Goal: Task Accomplishment & Management: Use online tool/utility

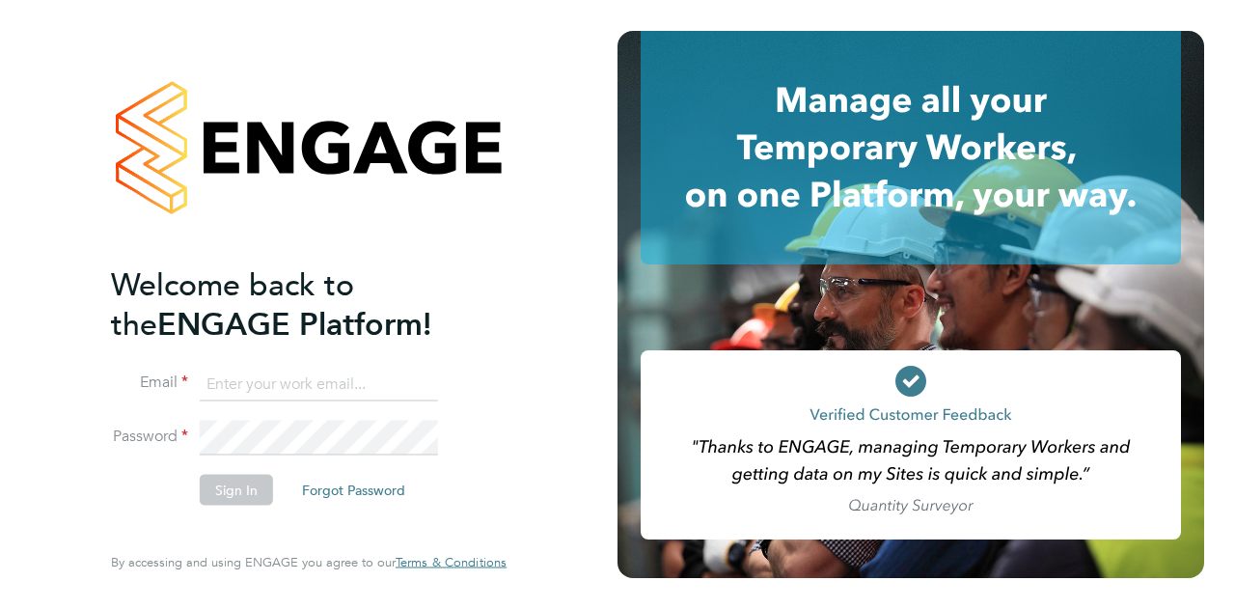
type input "paul.lupton@wates.co.uk"
click at [236, 489] on button "Sign In" at bounding box center [236, 489] width 73 height 31
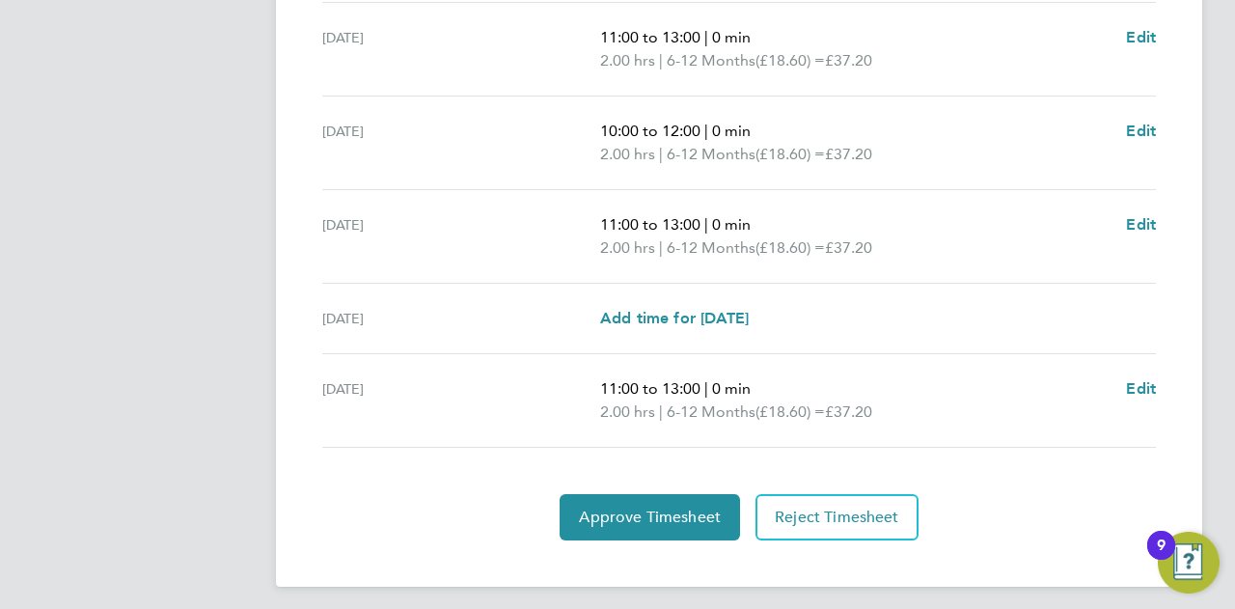
scroll to position [774, 0]
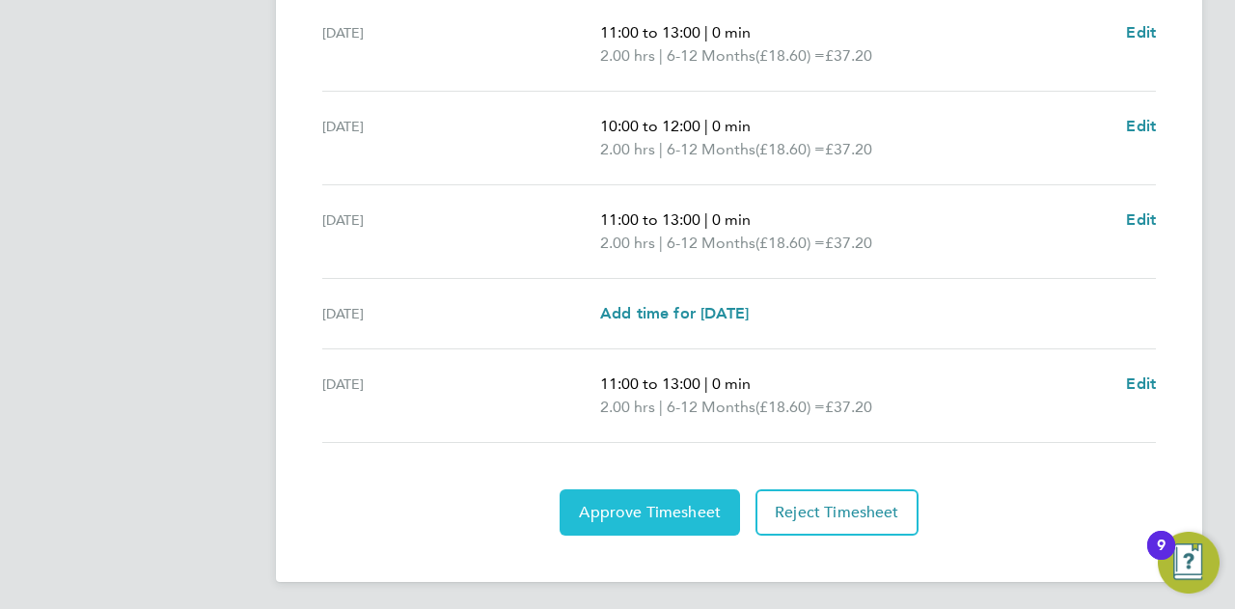
click at [619, 503] on span "Approve Timesheet" at bounding box center [650, 512] width 142 height 19
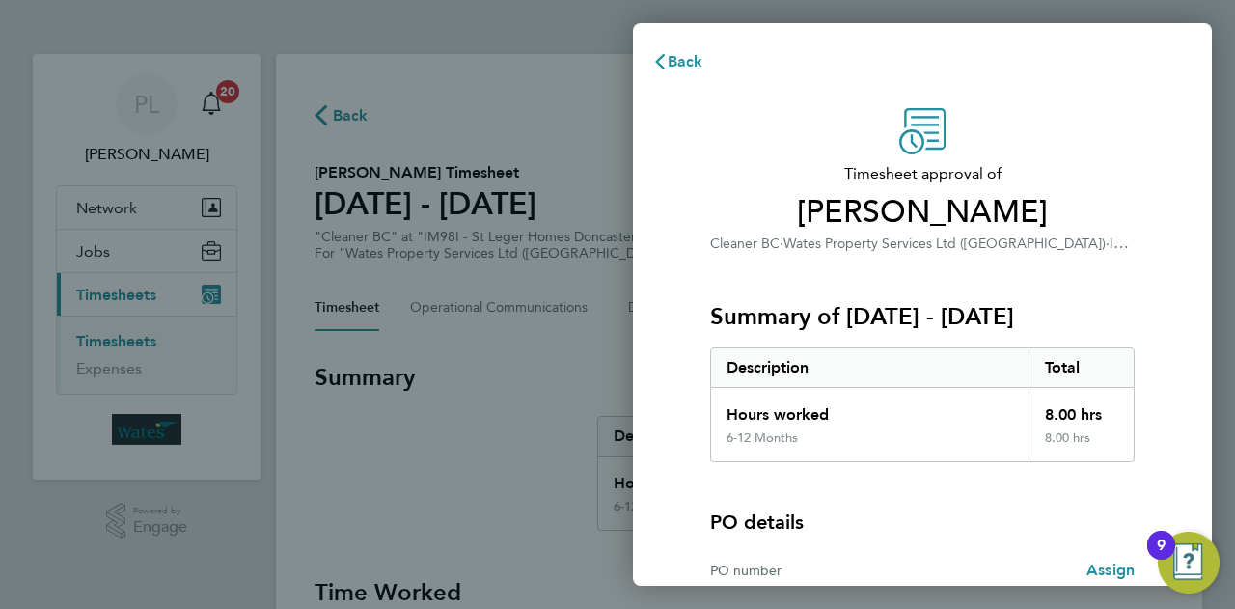
scroll to position [180, 0]
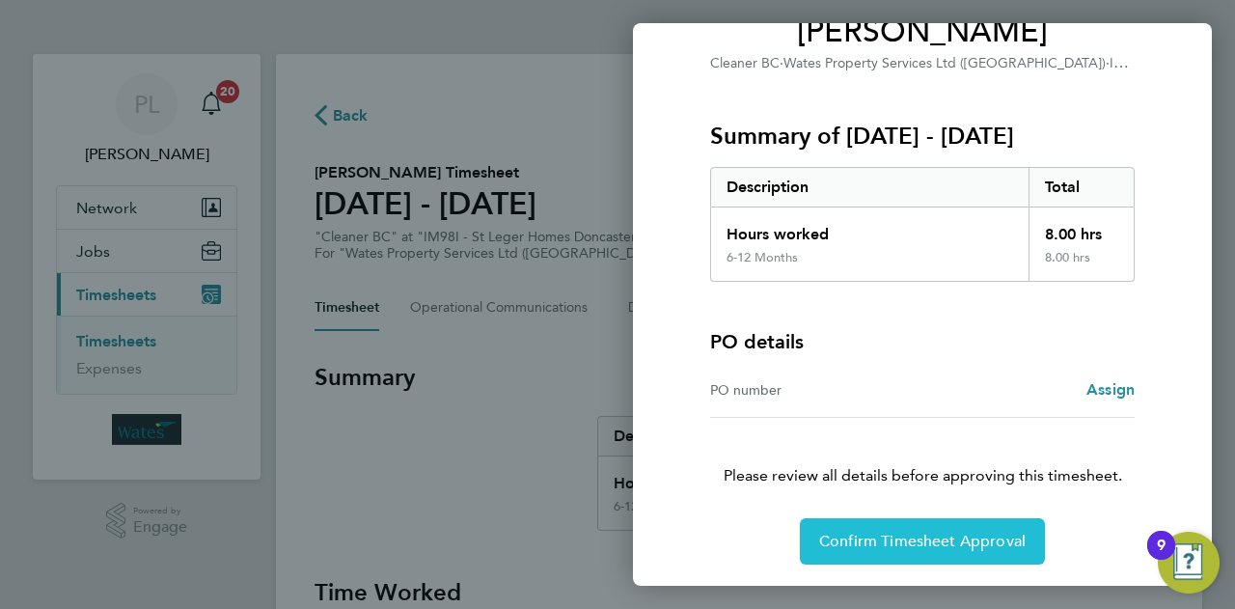
click at [937, 532] on span "Confirm Timesheet Approval" at bounding box center [922, 541] width 206 height 19
